Goal: Task Accomplishment & Management: Manage account settings

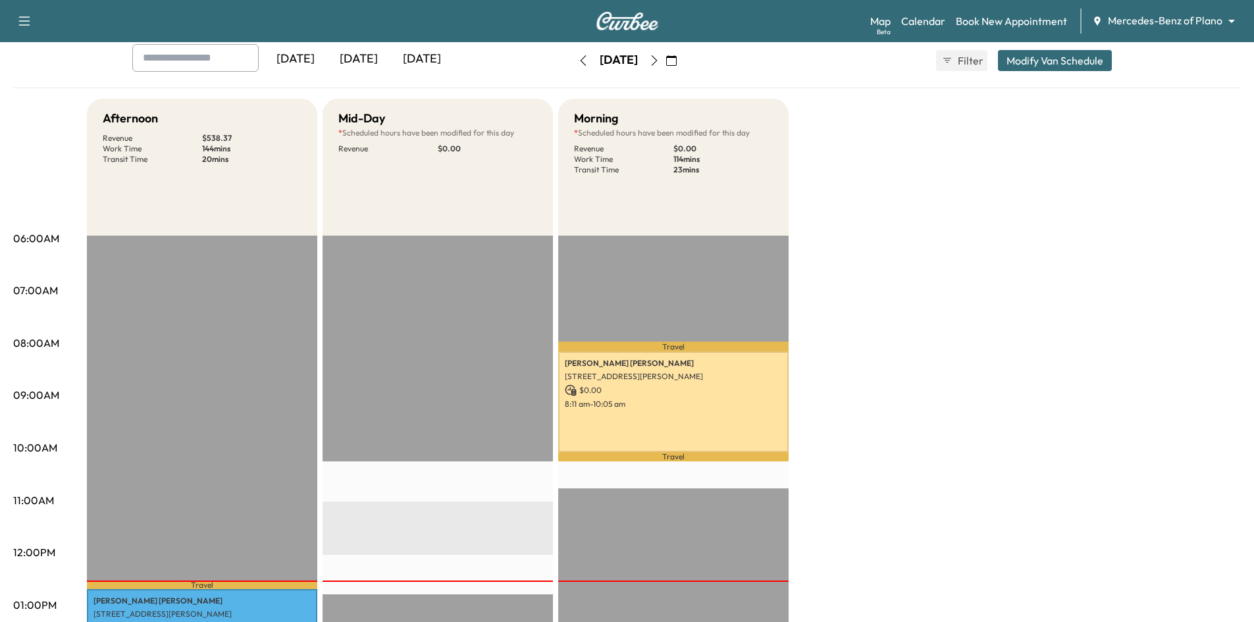
scroll to position [197, 0]
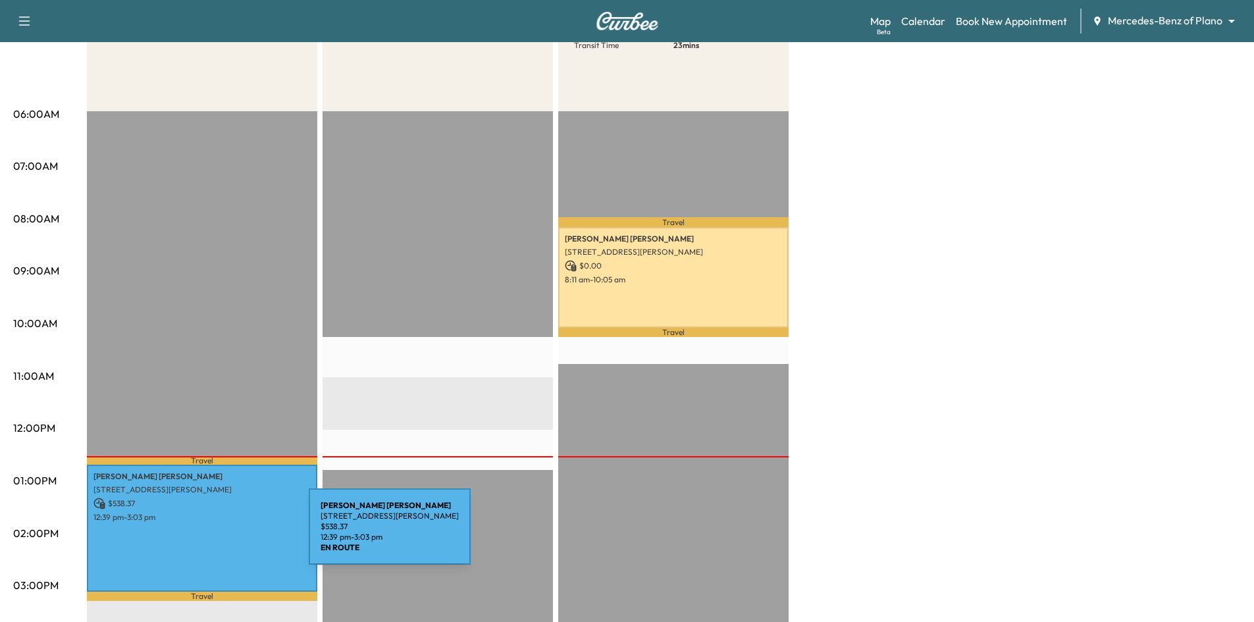
click at [210, 534] on div "[PERSON_NAME] [STREET_ADDRESS][PERSON_NAME] $ 538.37 12:39 pm - 3:03 pm" at bounding box center [202, 529] width 230 height 128
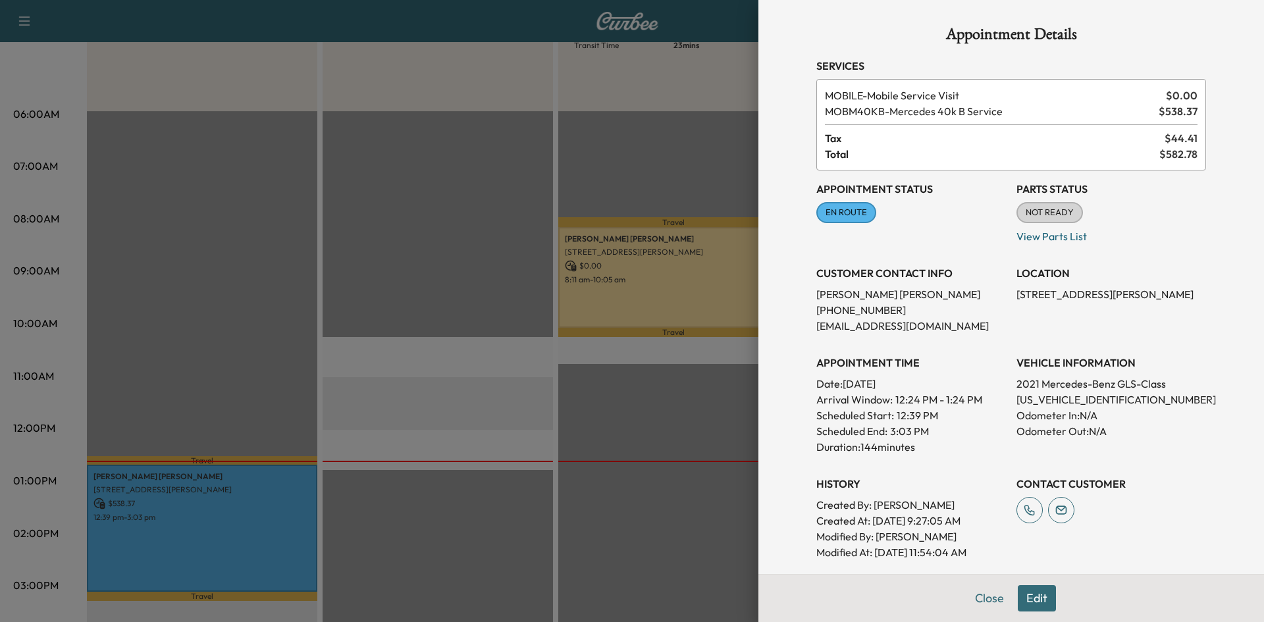
click at [516, 358] on div at bounding box center [632, 311] width 1264 height 622
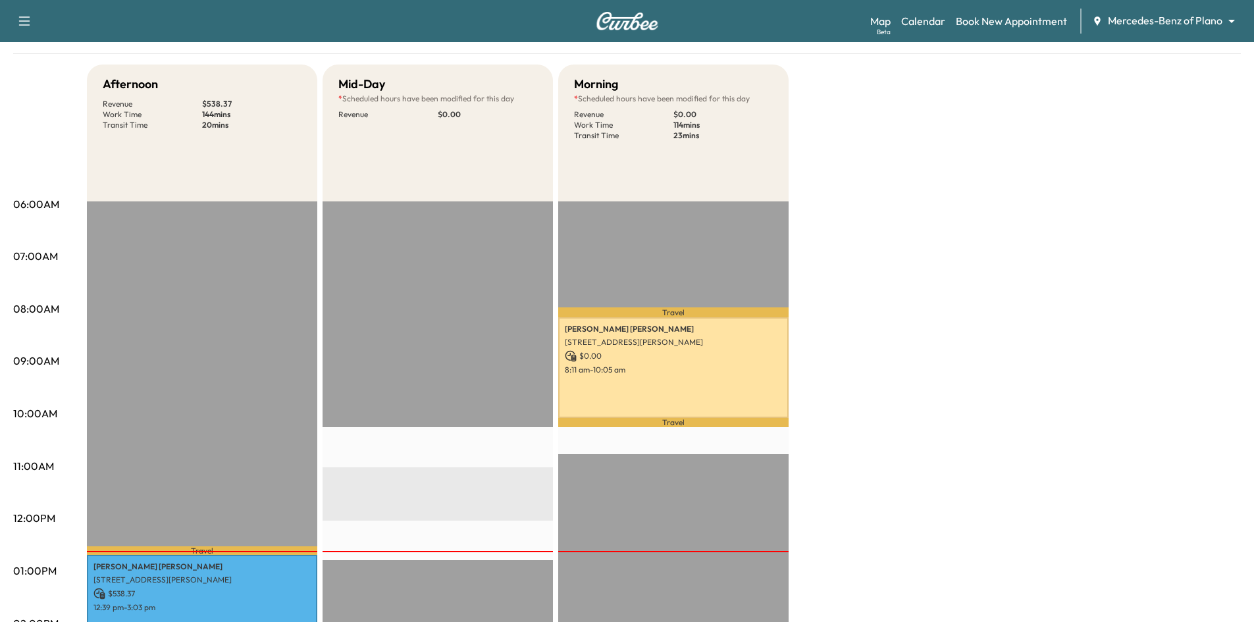
scroll to position [0, 0]
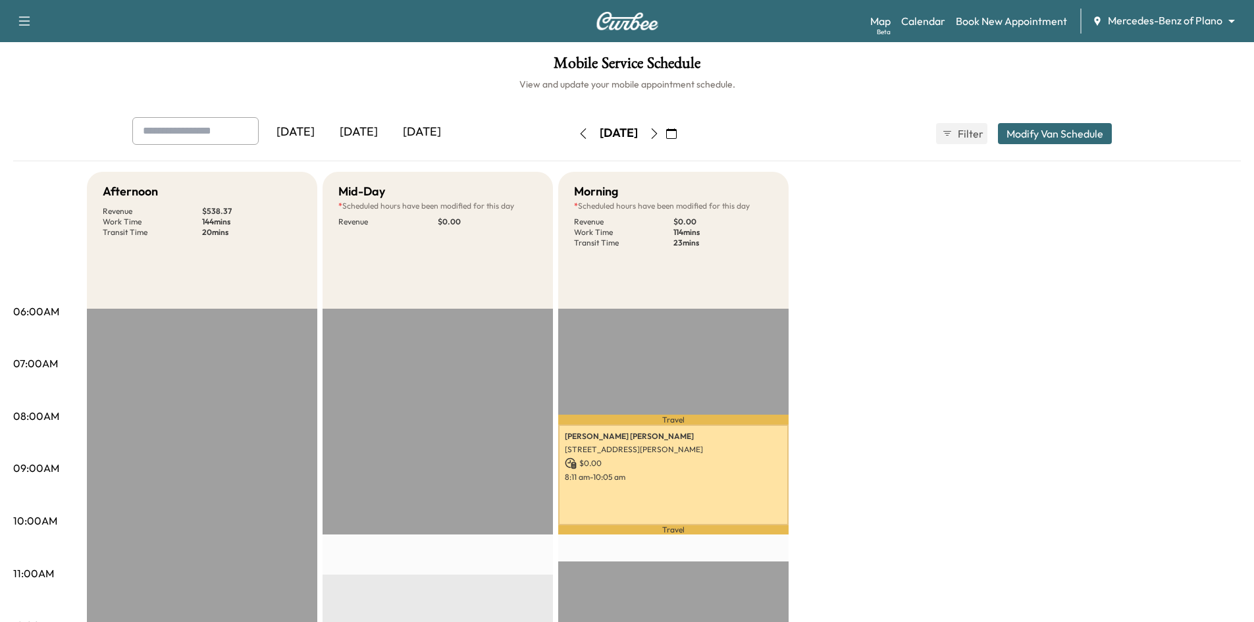
click at [660, 132] on icon "button" at bounding box center [654, 133] width 11 height 11
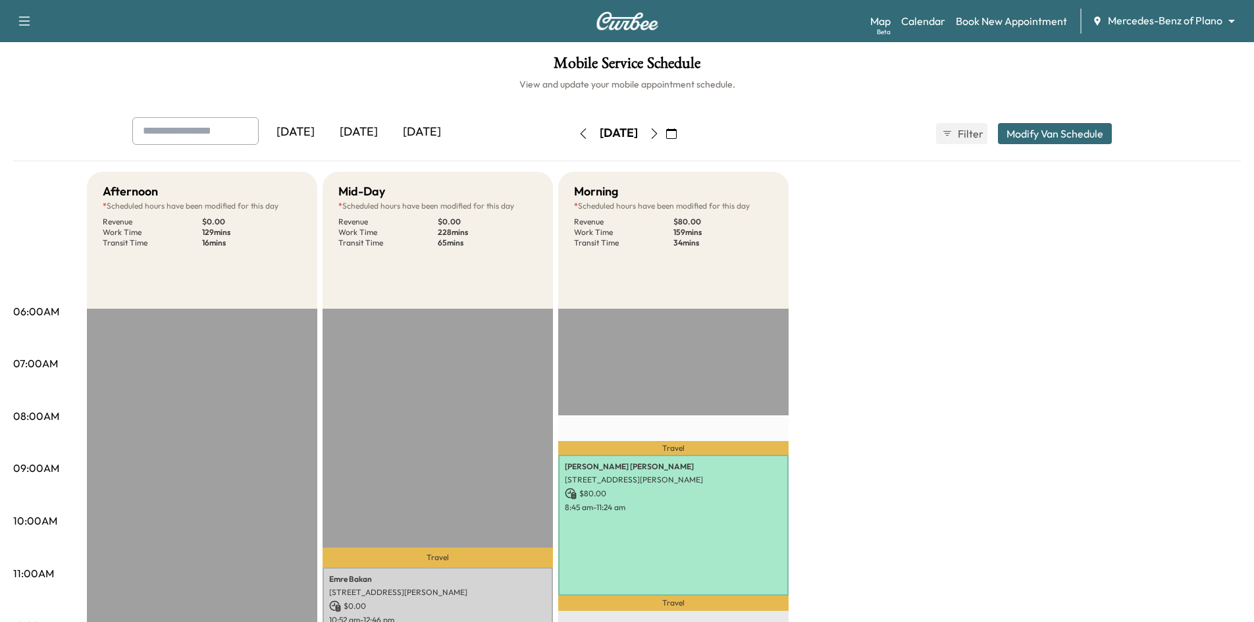
click at [660, 132] on icon "button" at bounding box center [654, 133] width 11 height 11
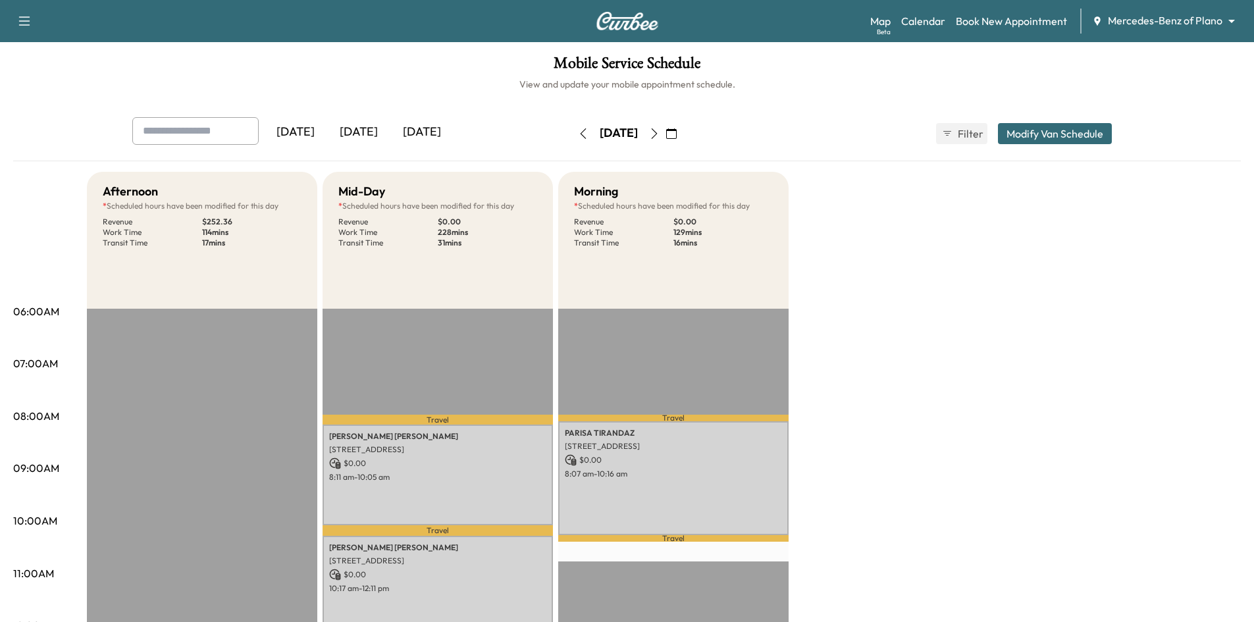
click at [666, 132] on div "[DATE]" at bounding box center [618, 133] width 93 height 21
click at [657, 138] on icon "button" at bounding box center [654, 133] width 6 height 11
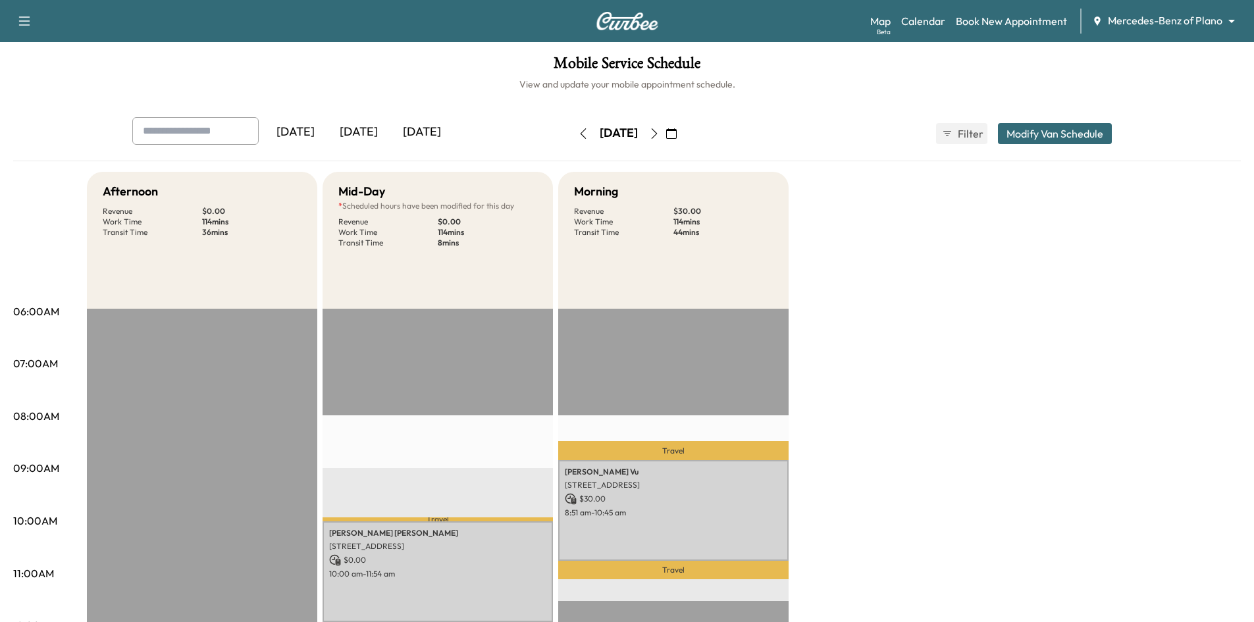
click at [660, 134] on icon "button" at bounding box center [654, 133] width 11 height 11
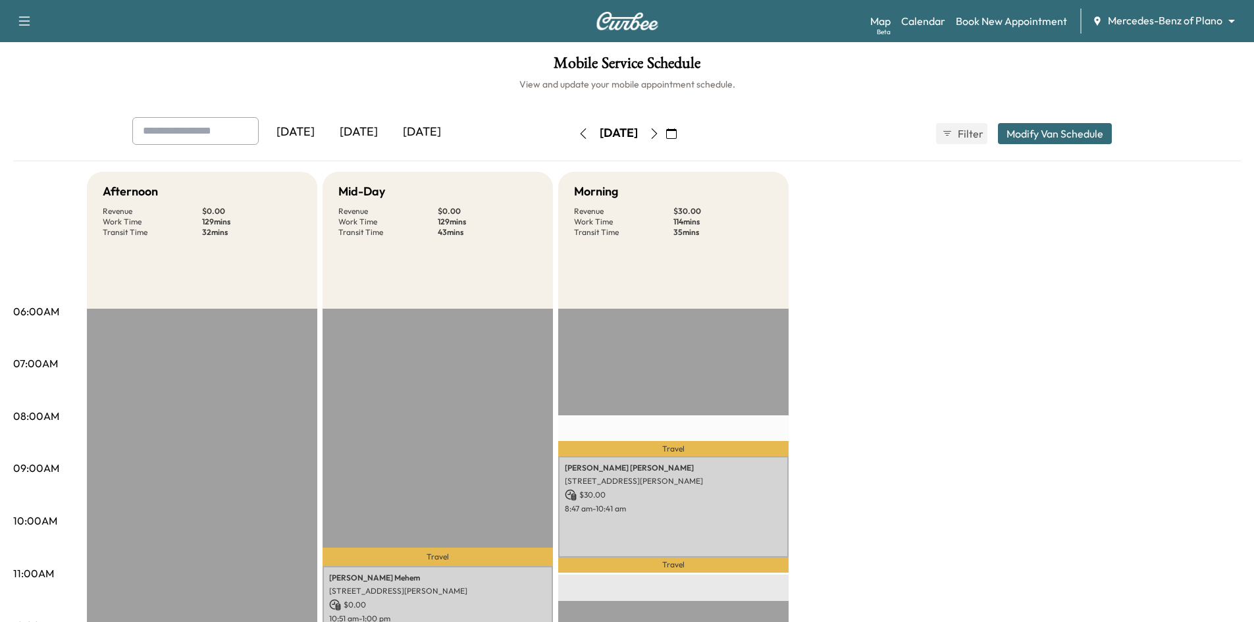
click at [578, 137] on icon "button" at bounding box center [583, 133] width 11 height 11
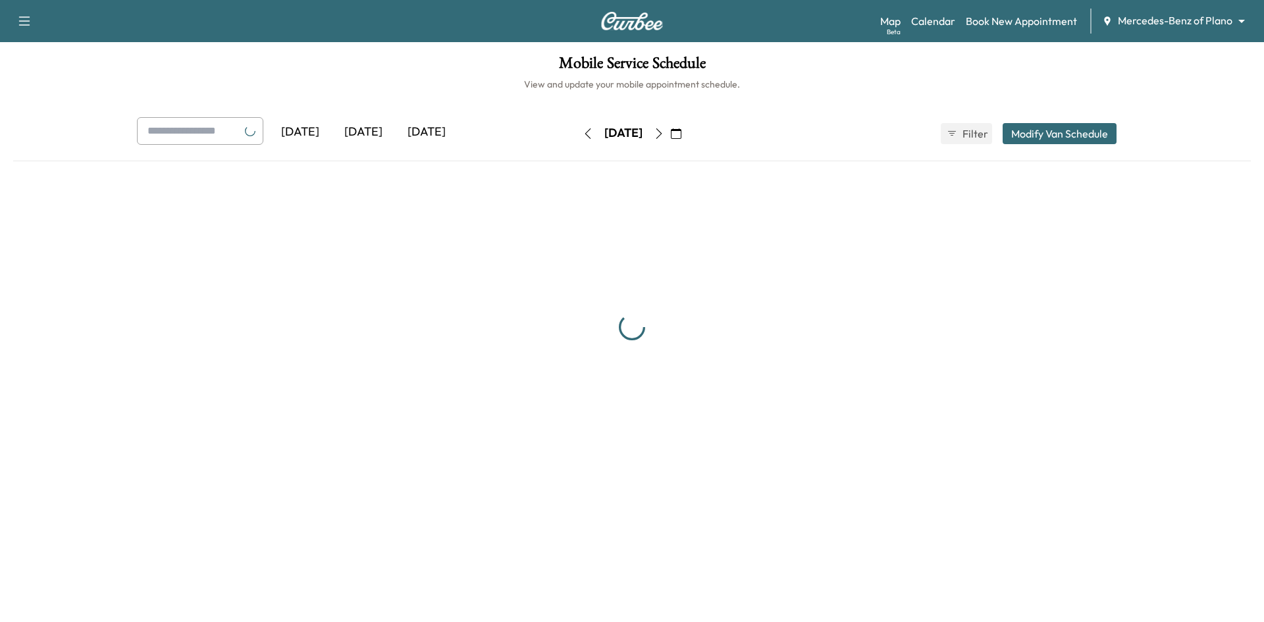
click at [583, 137] on icon "button" at bounding box center [588, 133] width 11 height 11
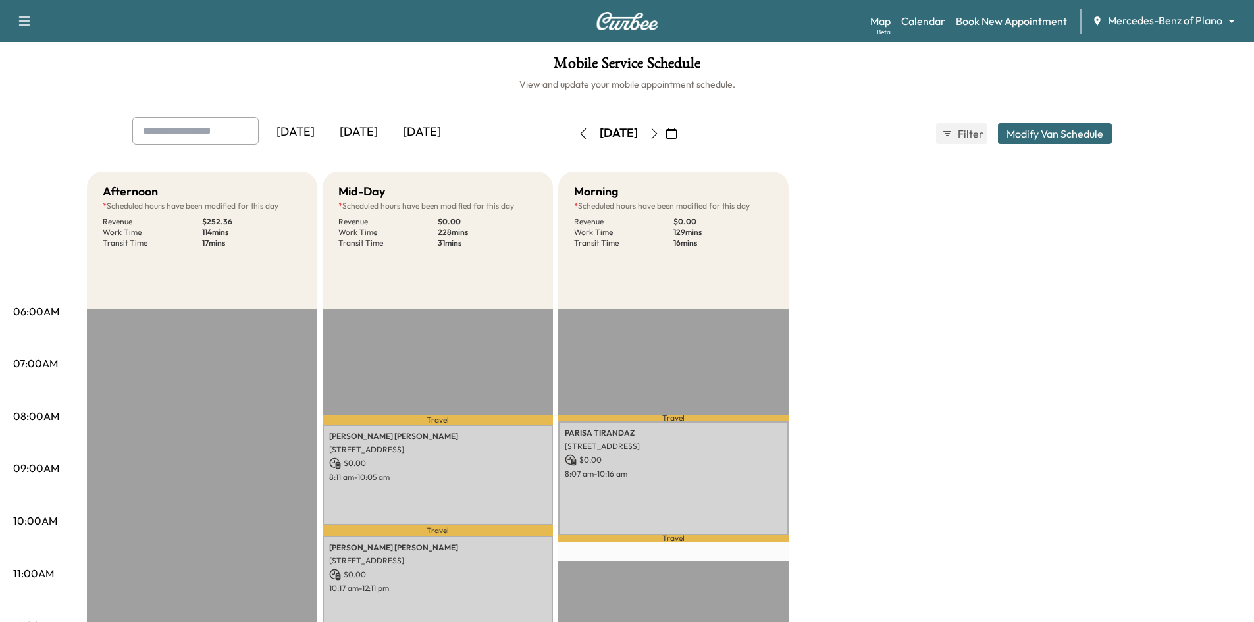
click at [365, 126] on div "[DATE]" at bounding box center [358, 132] width 63 height 30
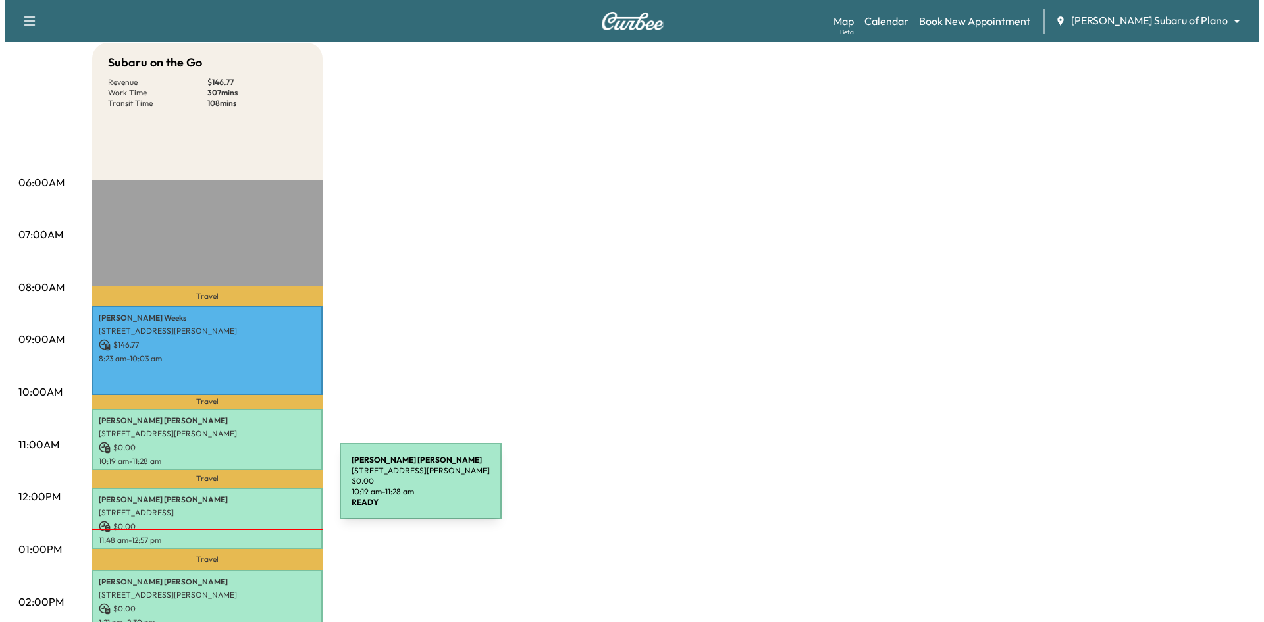
scroll to position [132, 0]
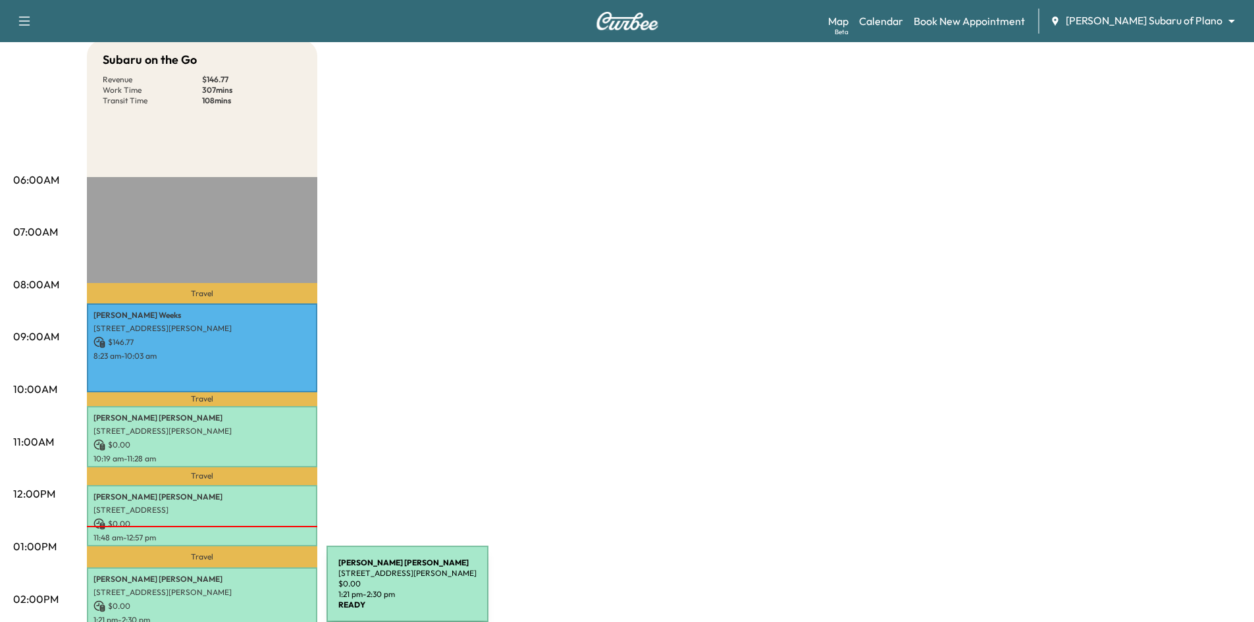
click at [228, 592] on p "[STREET_ADDRESS][PERSON_NAME]" at bounding box center [201, 592] width 217 height 11
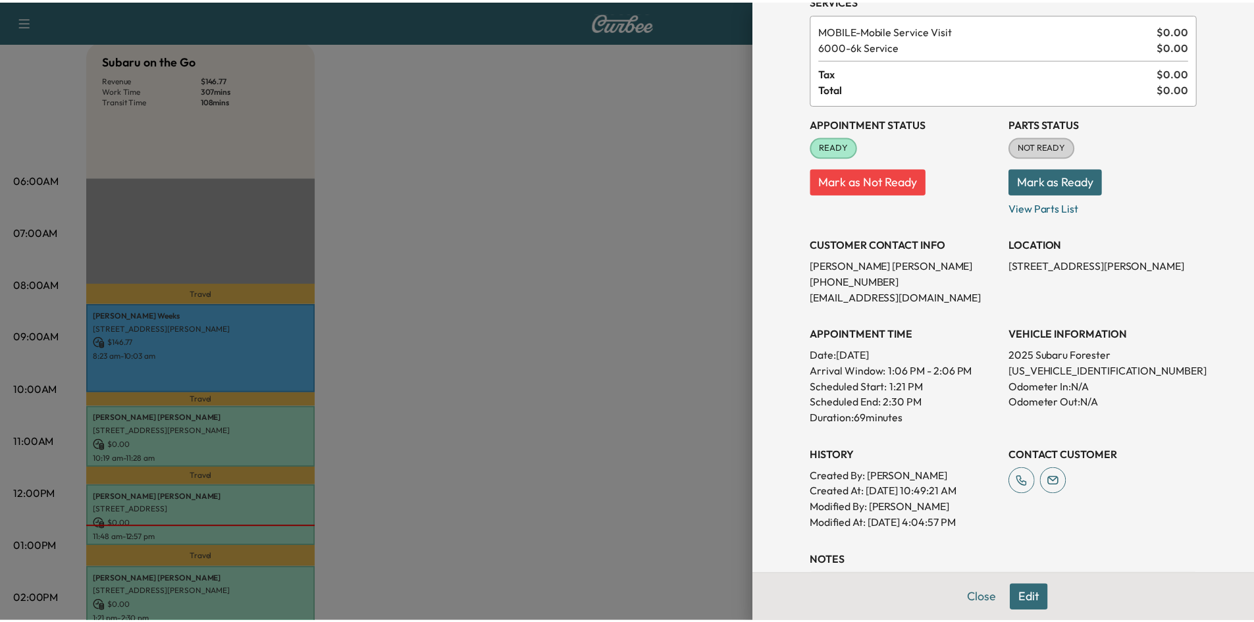
scroll to position [0, 0]
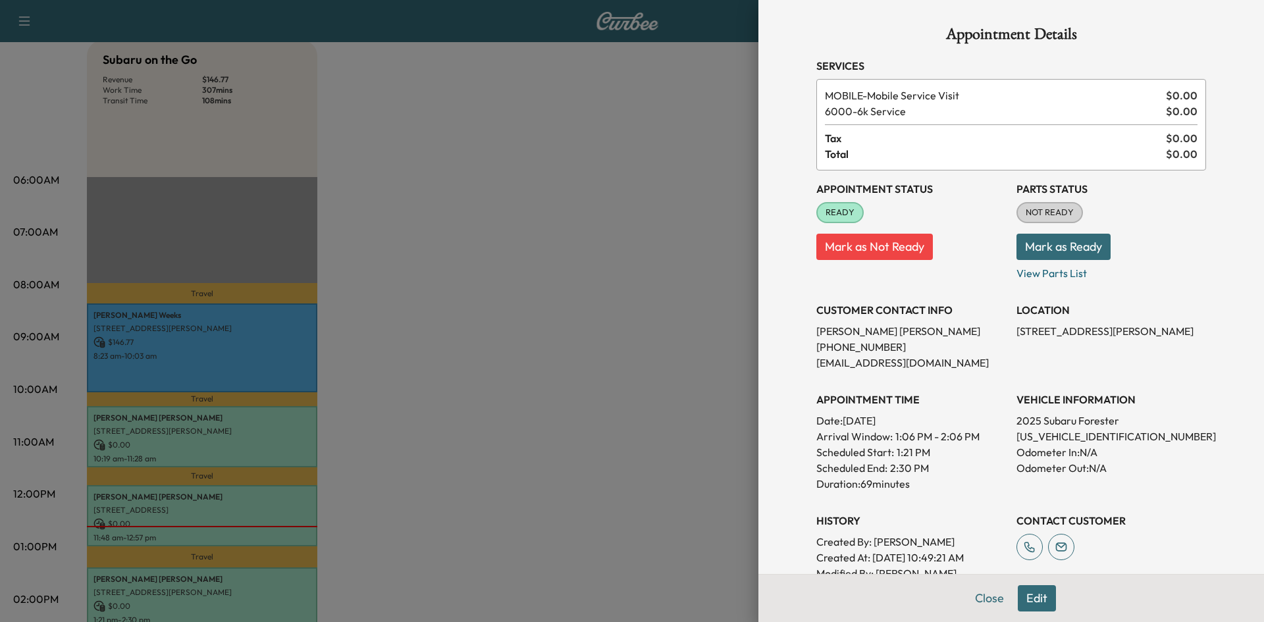
click at [571, 412] on div at bounding box center [632, 311] width 1264 height 622
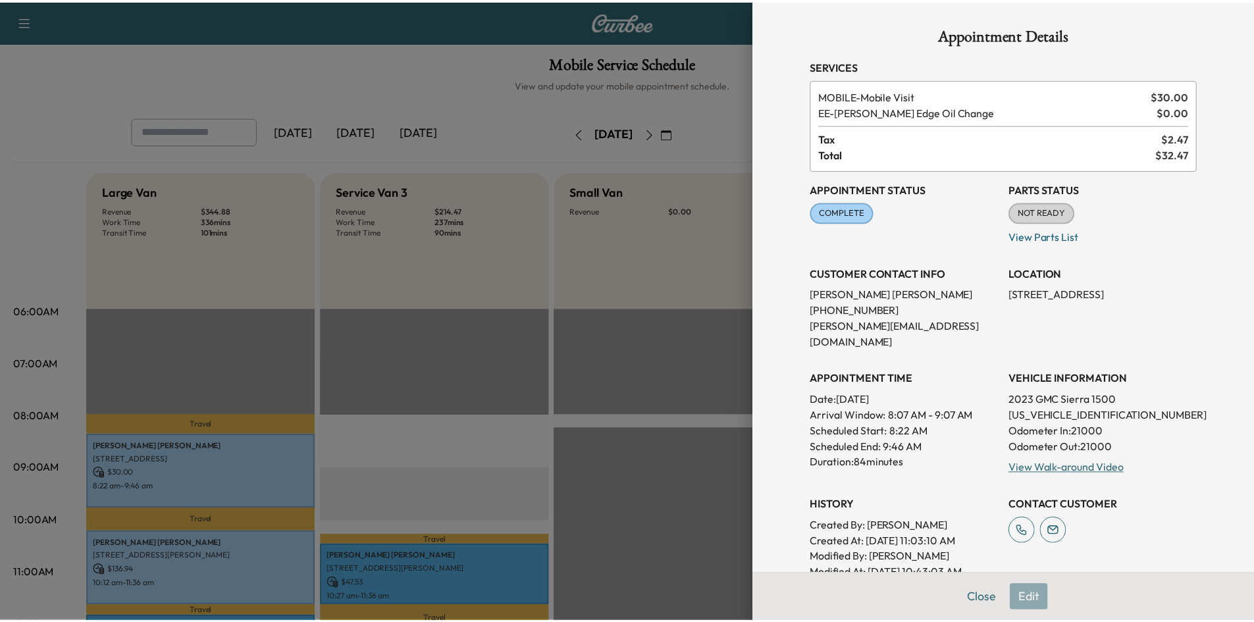
scroll to position [66, 0]
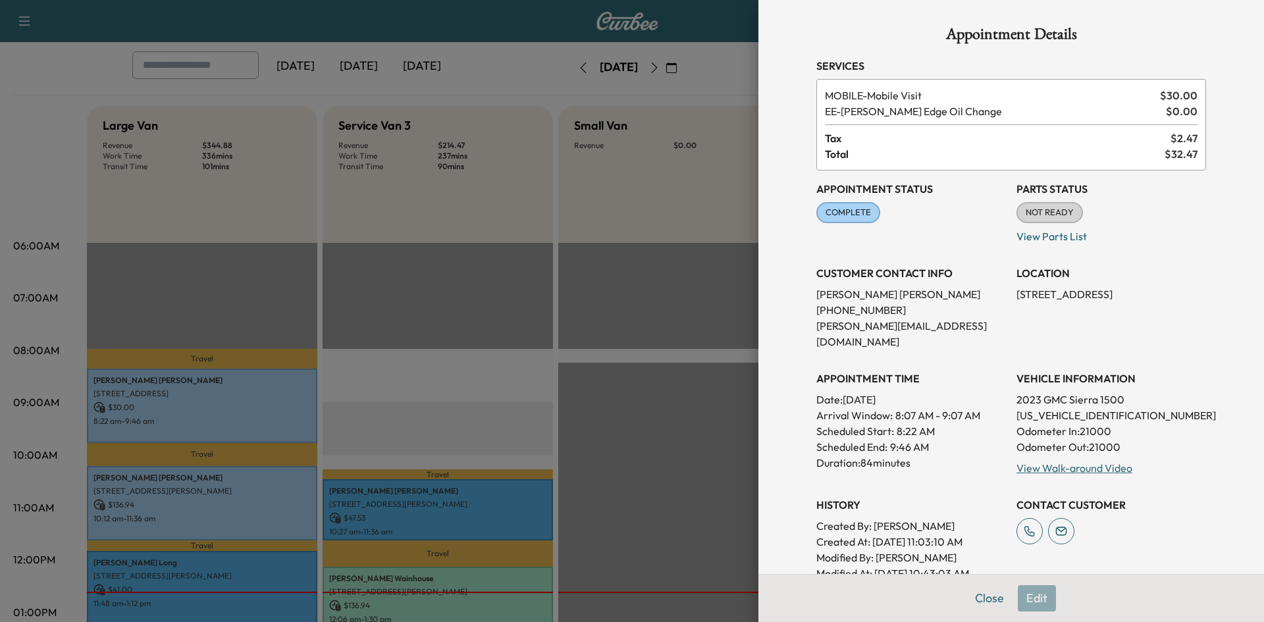
click at [541, 378] on div at bounding box center [632, 311] width 1264 height 622
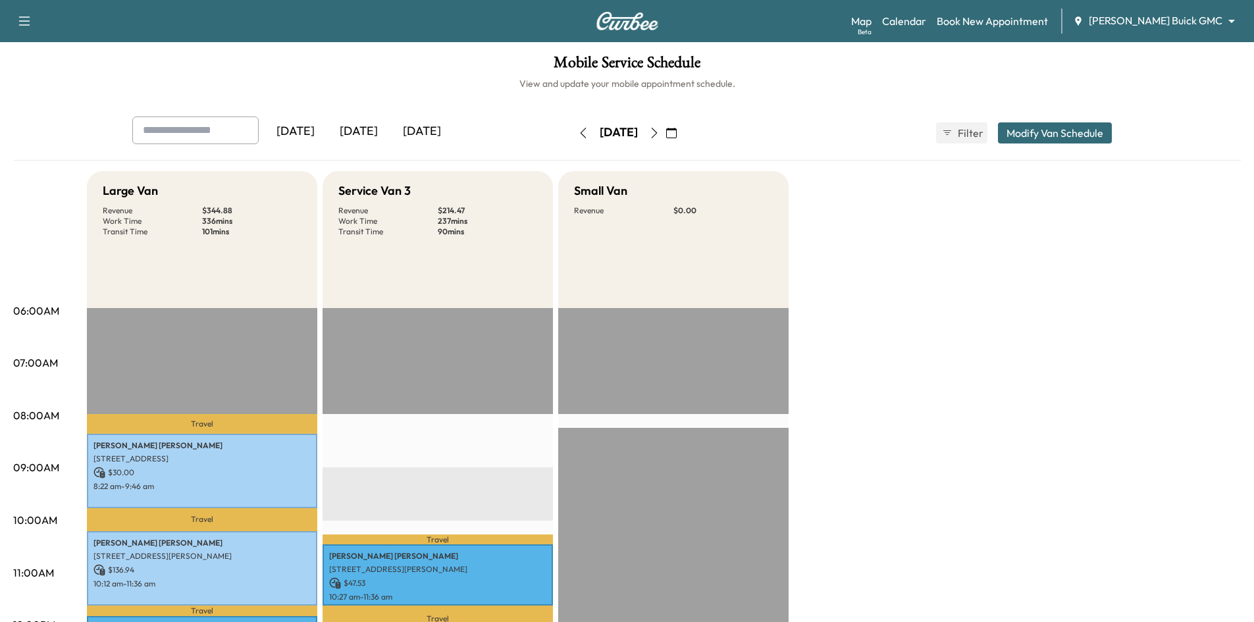
scroll to position [0, 0]
click at [660, 134] on icon "button" at bounding box center [654, 133] width 11 height 11
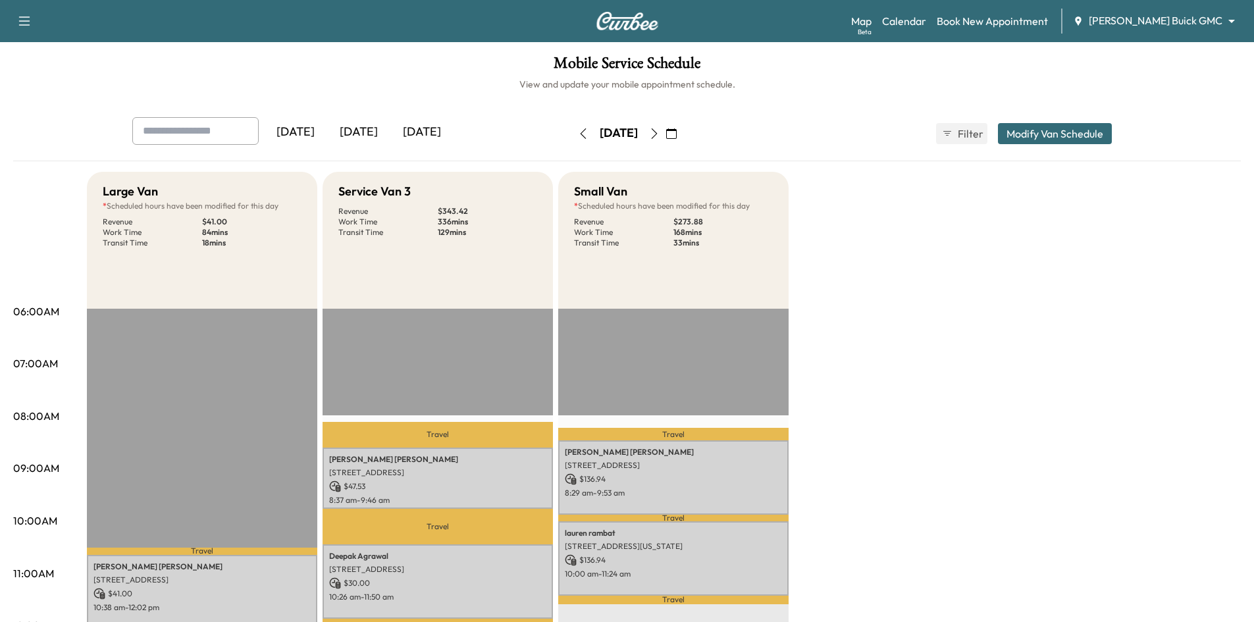
click at [355, 123] on div "[DATE]" at bounding box center [358, 132] width 63 height 30
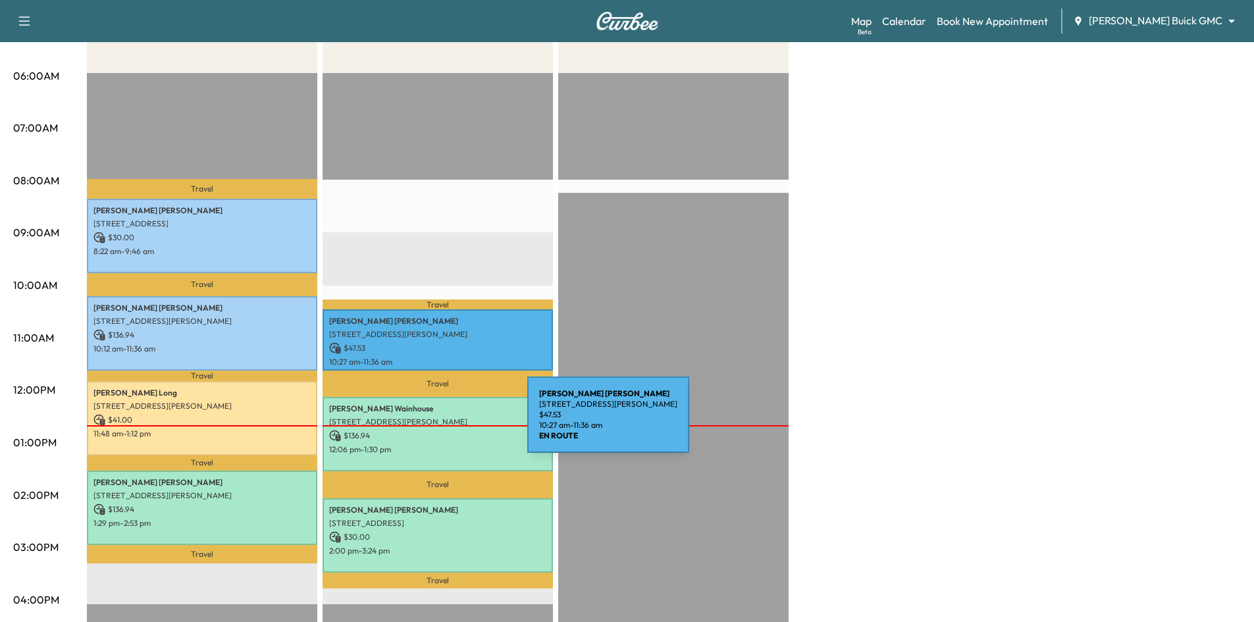
scroll to position [263, 0]
